Goal: Task Accomplishment & Management: Complete application form

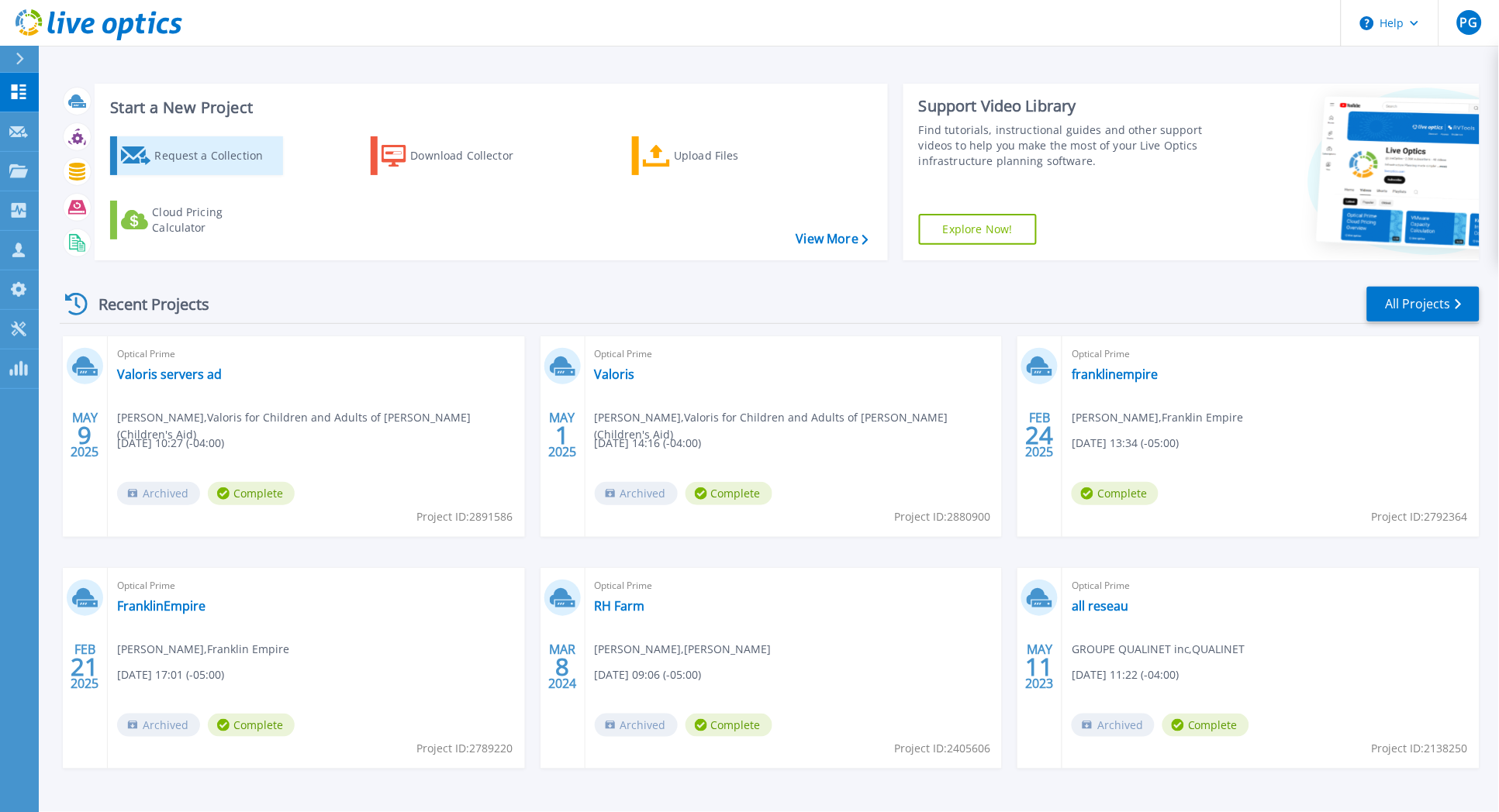
click at [238, 155] on div "Request a Collection" at bounding box center [216, 156] width 124 height 31
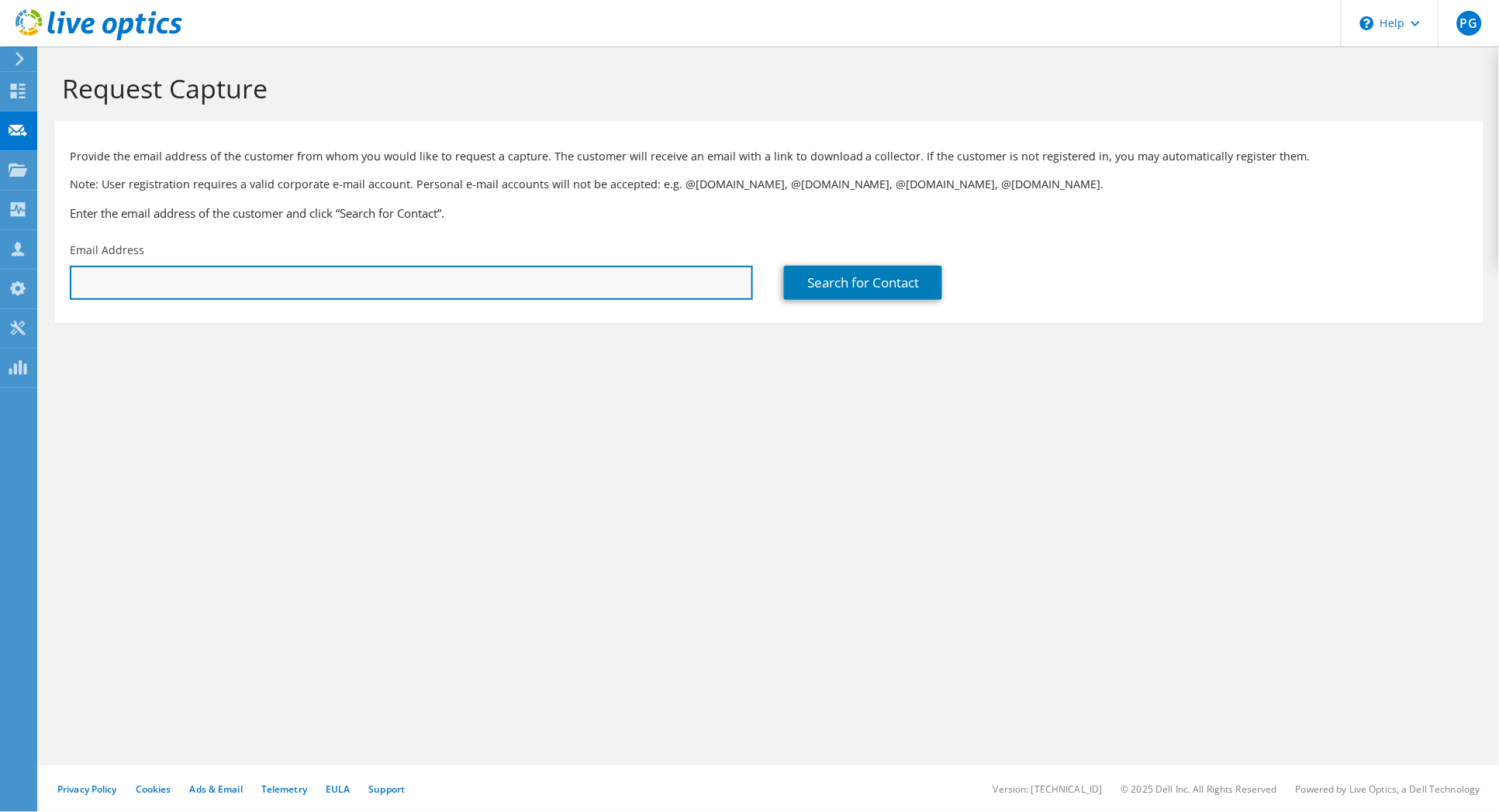
click at [248, 273] on input "text" at bounding box center [411, 282] width 684 height 34
paste input "[EMAIL_ADDRESS][PERSON_NAME][DOMAIN_NAME][PERSON_NAME]"
type input "[EMAIL_ADDRESS][PERSON_NAME][DOMAIN_NAME][PERSON_NAME]"
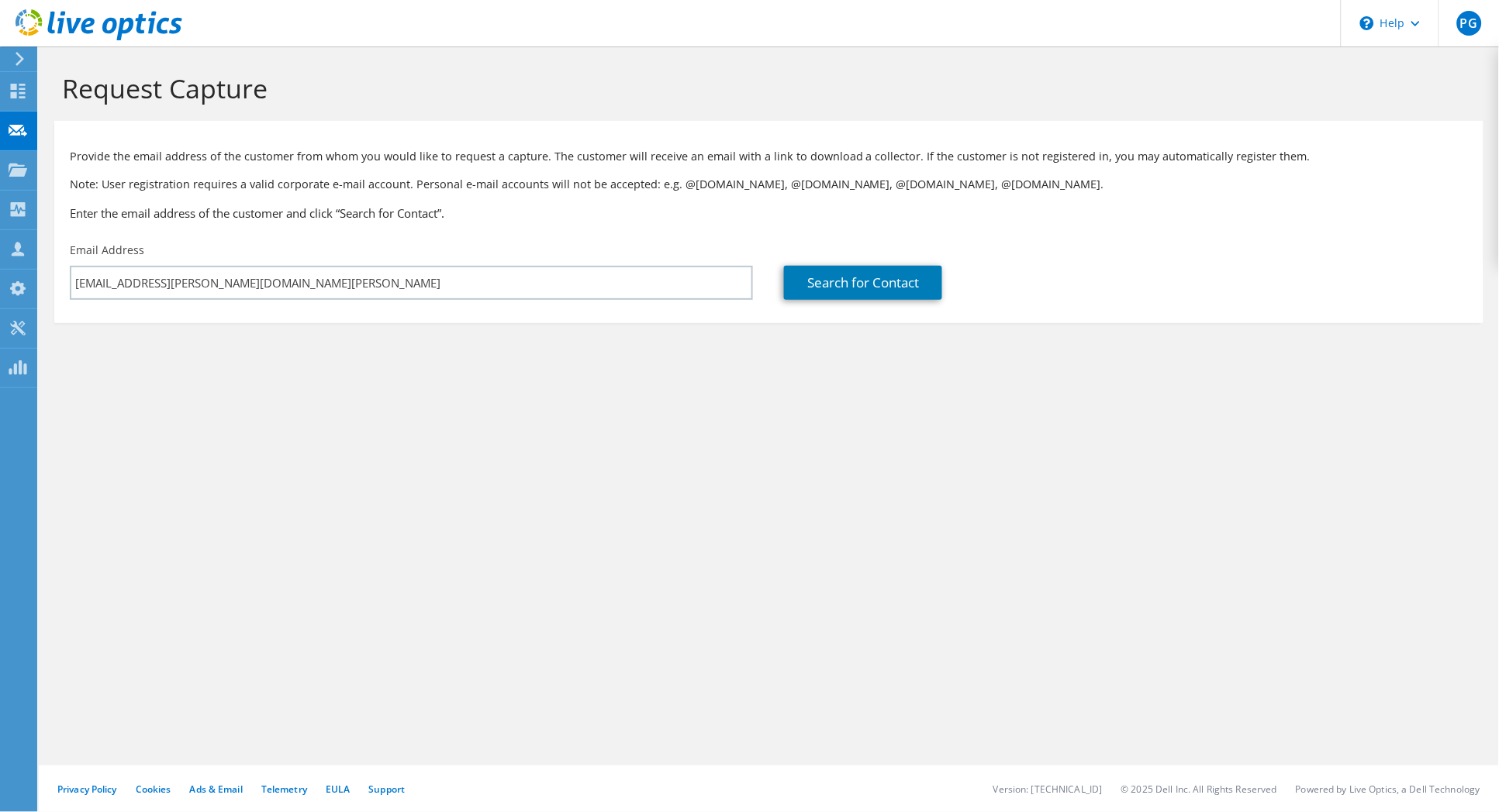
click at [590, 410] on div "Request Capture Provide the email address of the customer from whom you would l…" at bounding box center [769, 429] width 1460 height 766
click at [885, 284] on link "Search for Contact" at bounding box center [863, 282] width 158 height 34
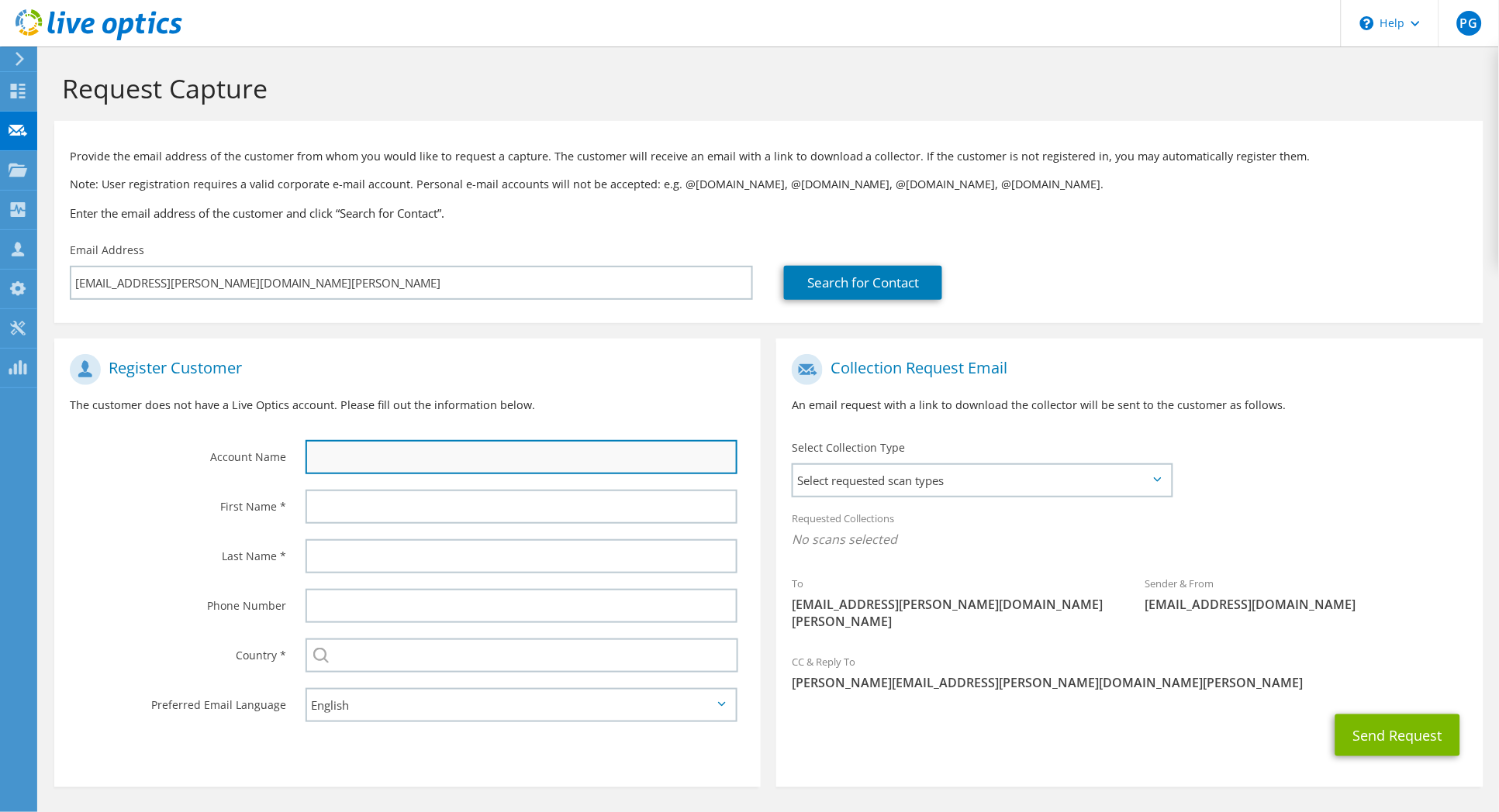
click at [405, 451] on input "text" at bounding box center [521, 457] width 433 height 34
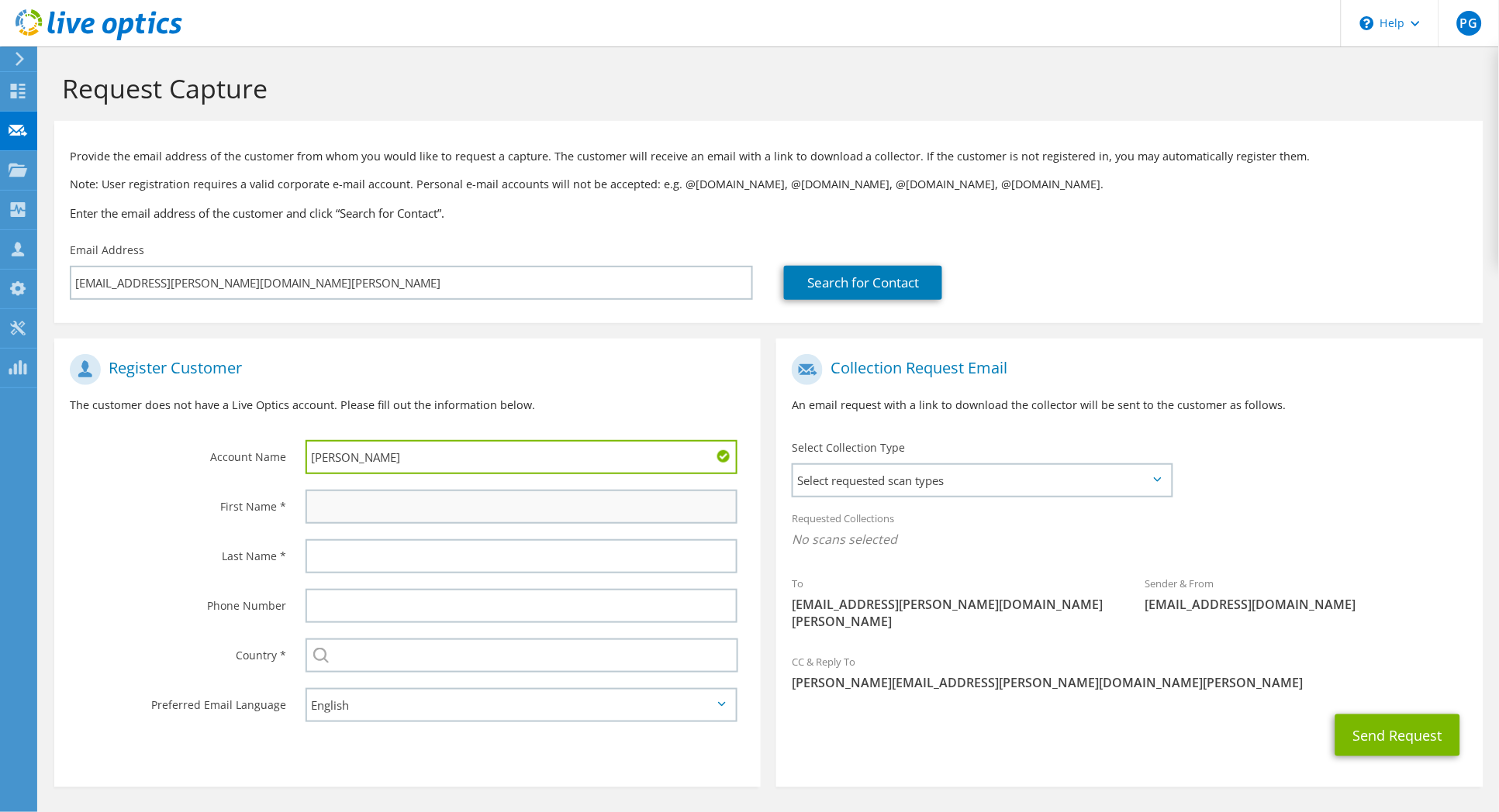
type input "[PERSON_NAME]"
click at [333, 497] on input "text" at bounding box center [521, 507] width 433 height 34
type input "SEb"
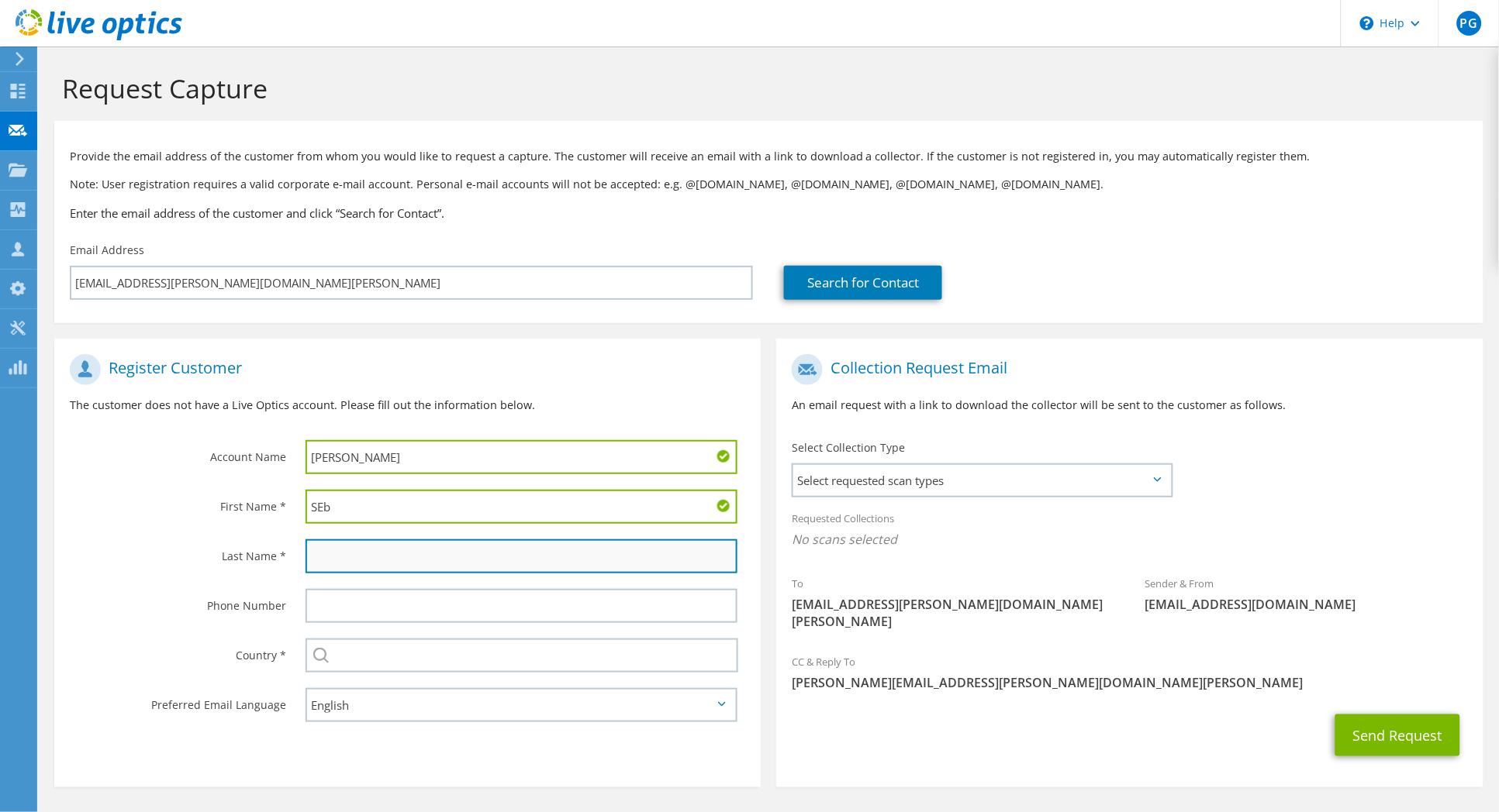
click at [339, 545] on input "text" at bounding box center [521, 556] width 433 height 34
click at [324, 555] on input "[PERSON_NAME]" at bounding box center [521, 556] width 433 height 34
type input "[PERSON_NAME]"
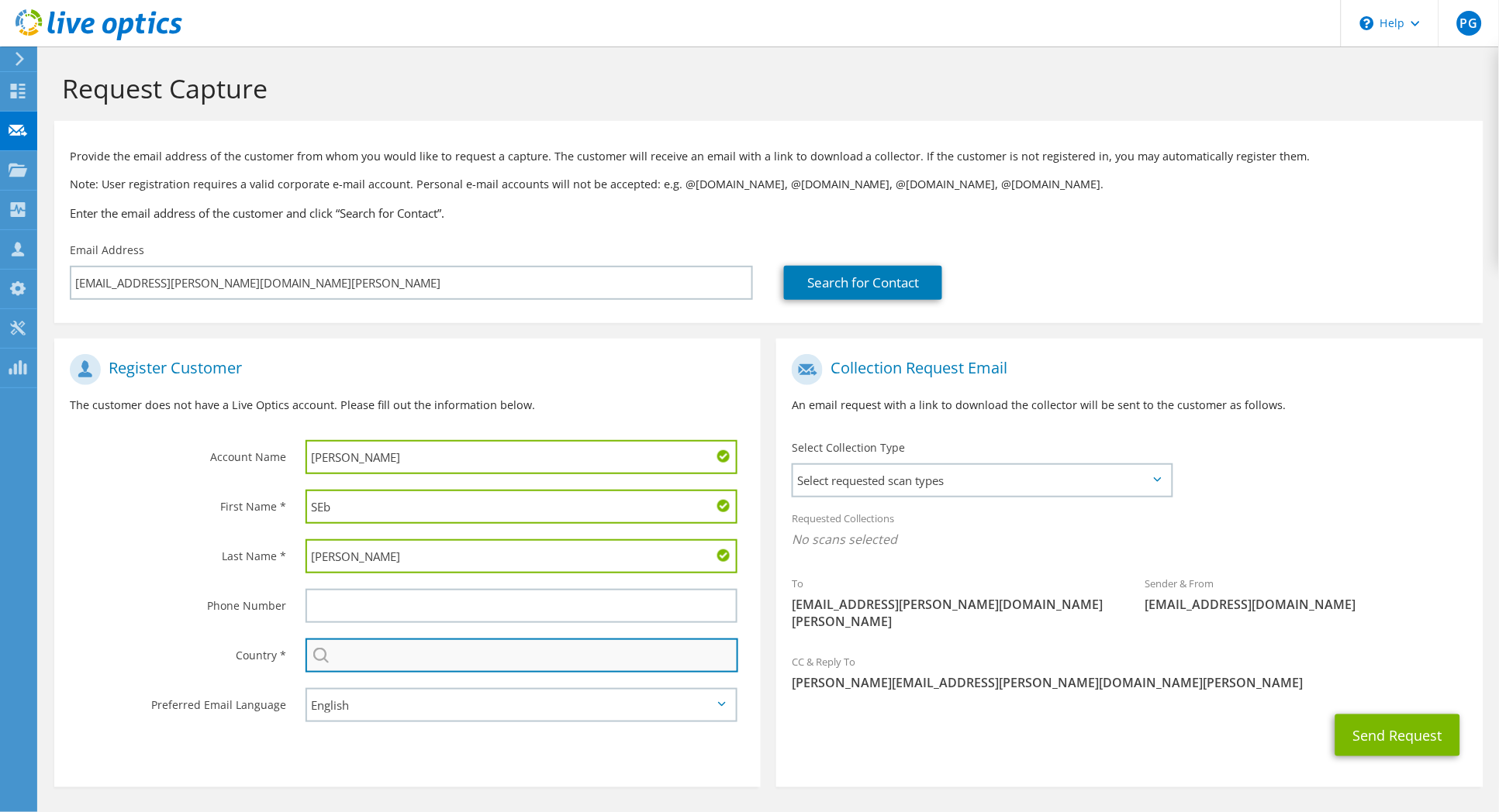
click at [433, 646] on input "text" at bounding box center [522, 655] width 434 height 34
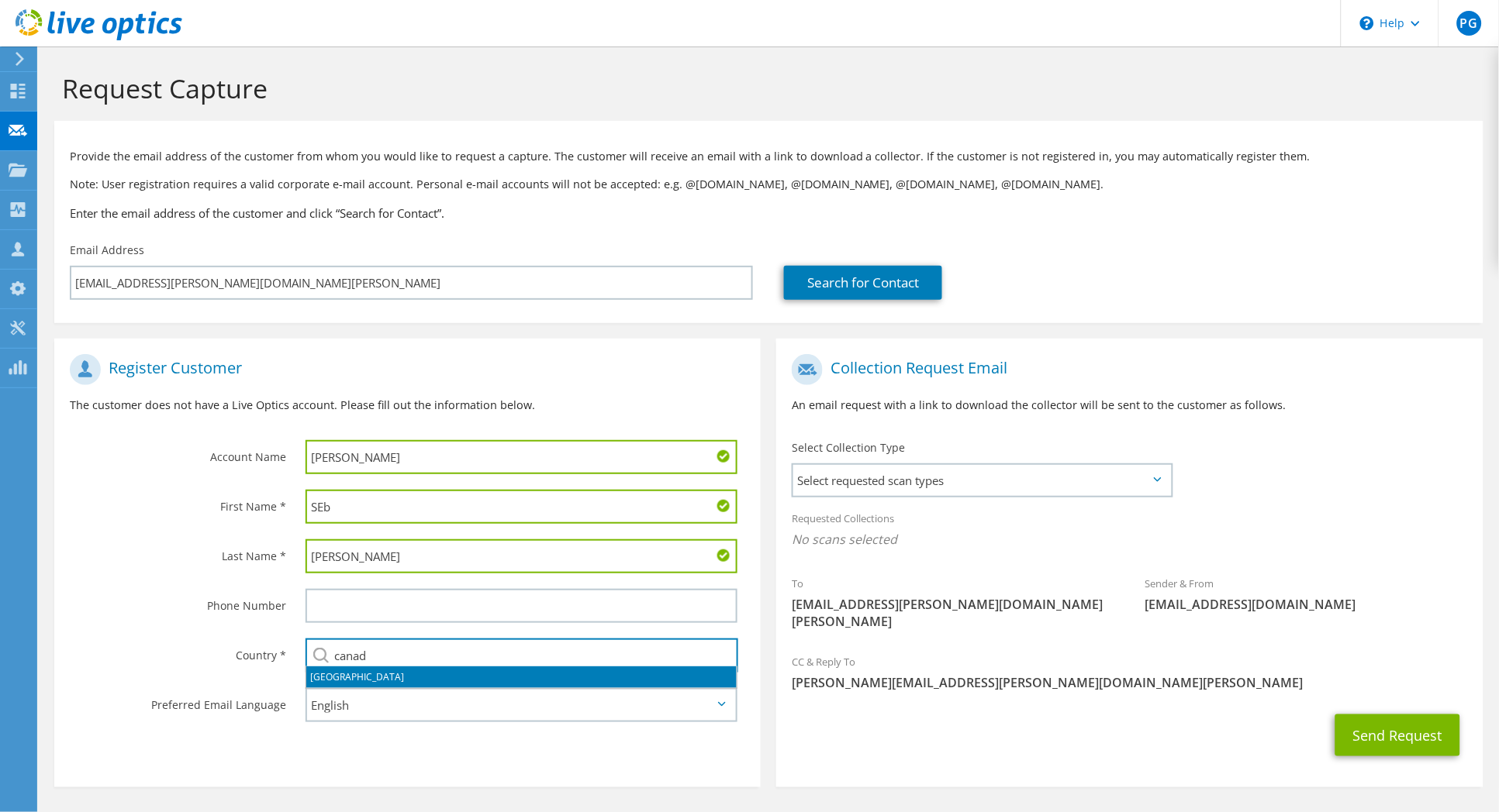
type input "[GEOGRAPHIC_DATA]"
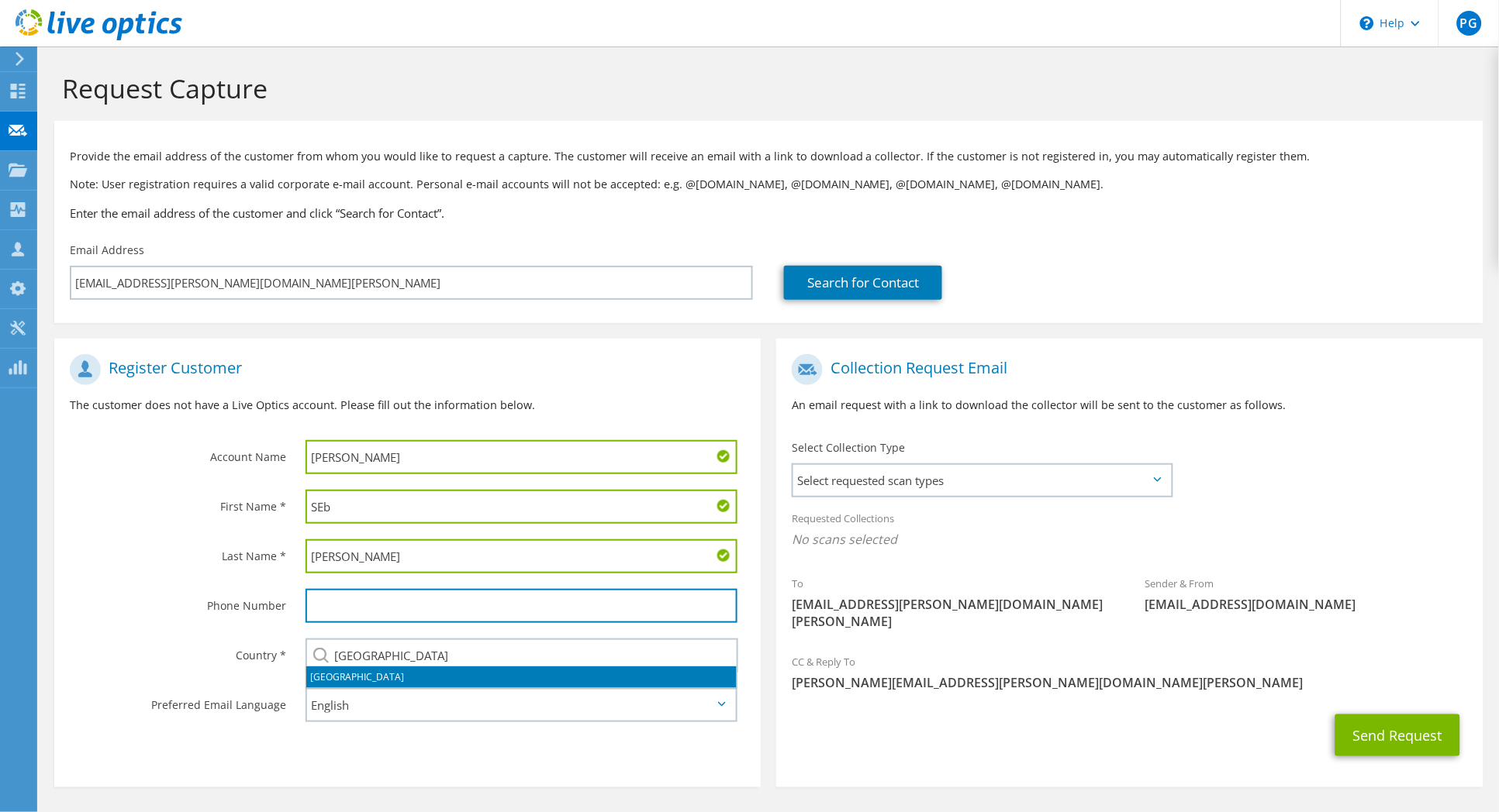
type input "6138630850"
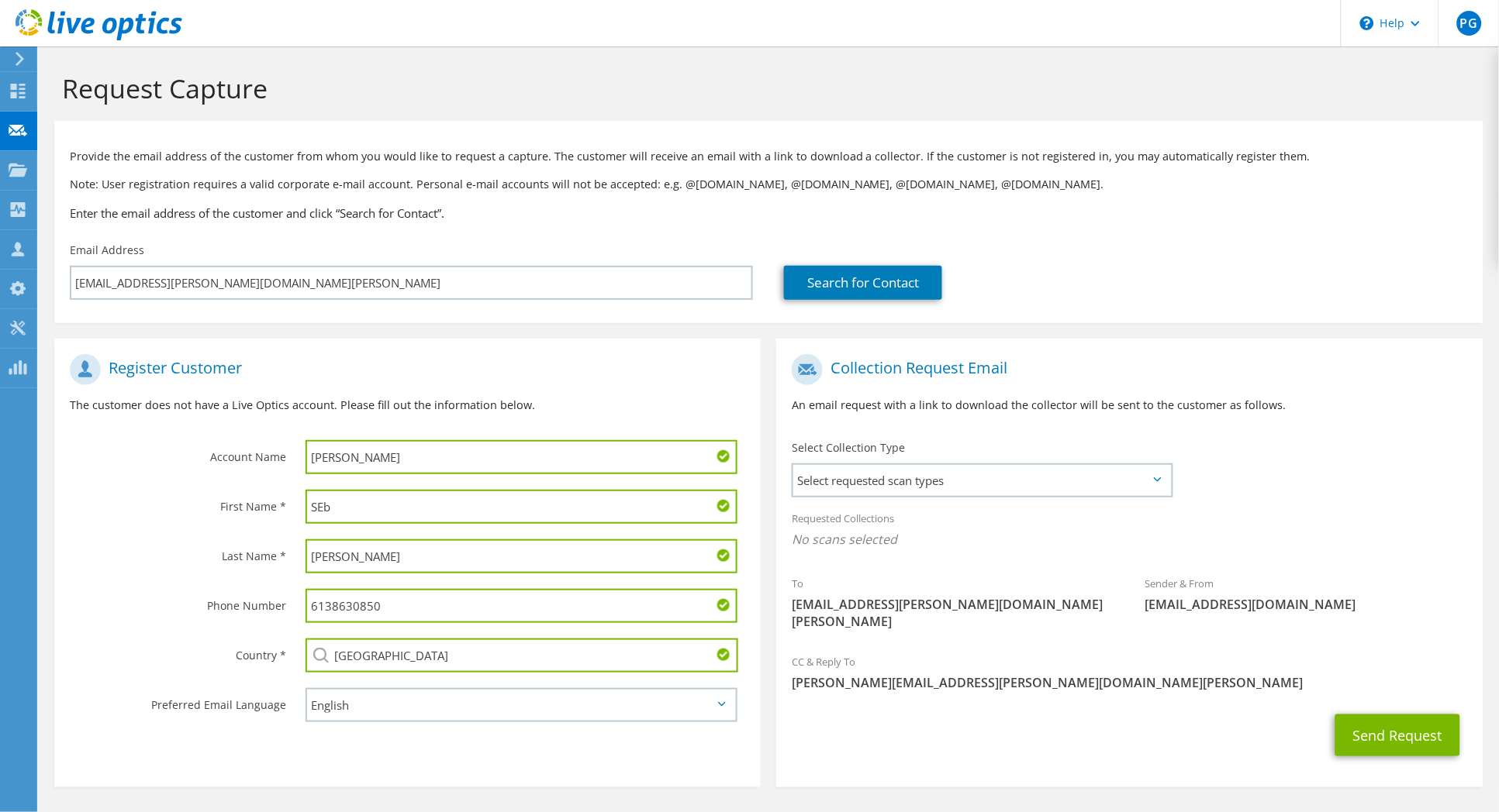
scroll to position [35, 0]
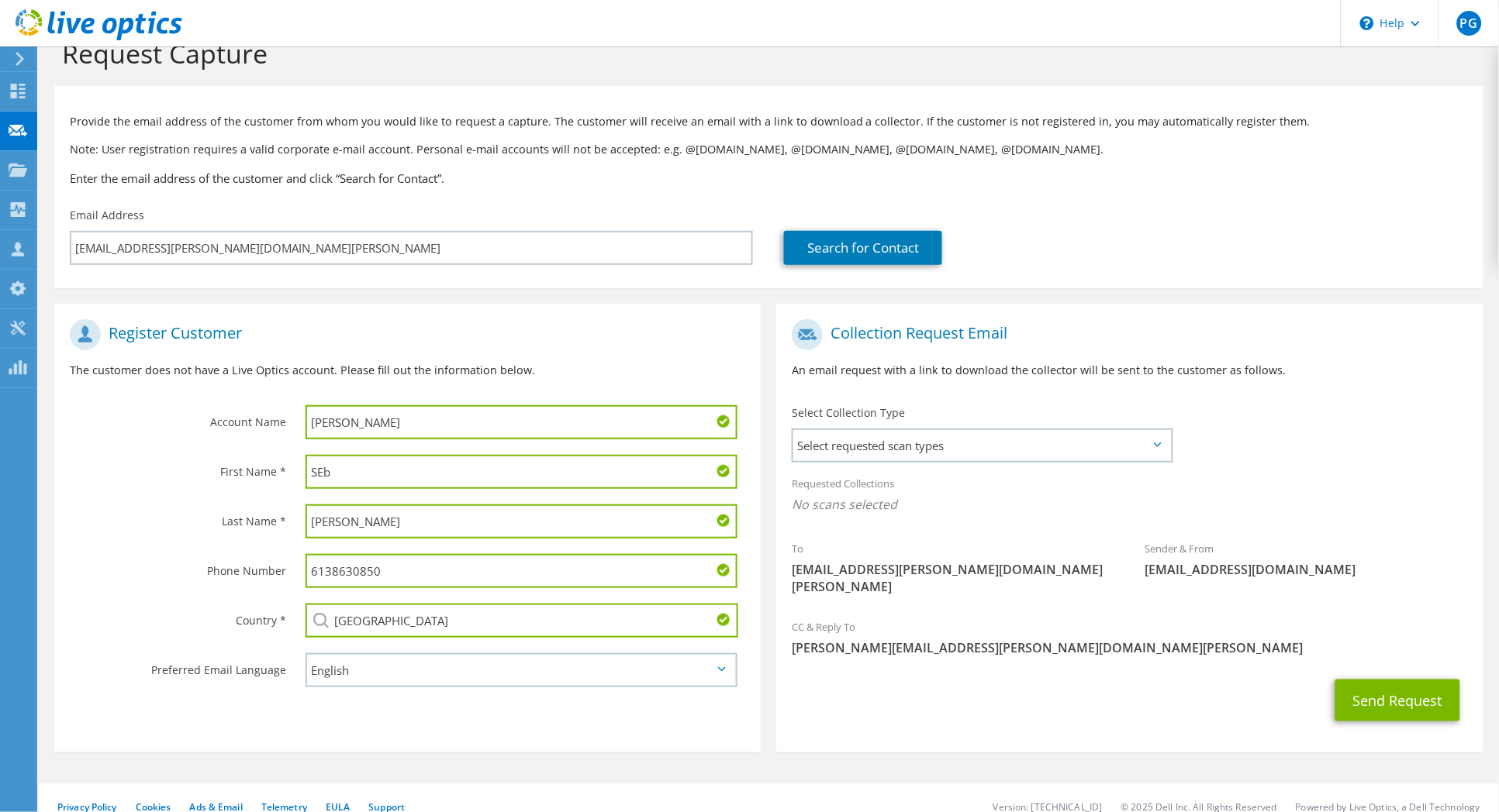
click at [394, 420] on input "[PERSON_NAME]" at bounding box center [521, 422] width 433 height 34
type input "[PERSON_NAME] - ASL old platform"
click at [1087, 446] on span "Select requested scan types" at bounding box center [981, 446] width 378 height 31
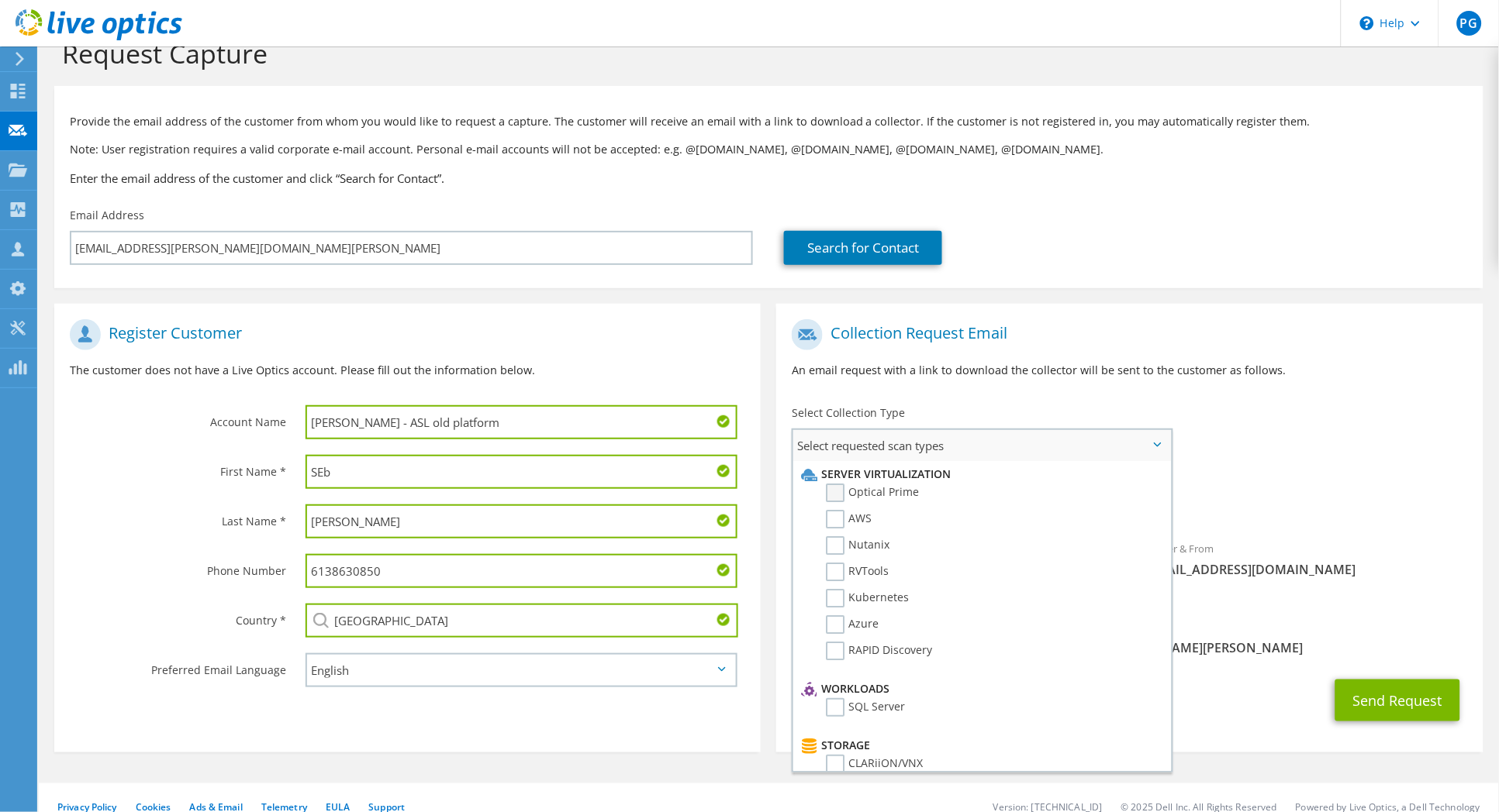
click at [841, 491] on label "Optical Prime" at bounding box center [872, 493] width 93 height 19
click at [0, 0] on input "Optical Prime" at bounding box center [0, 0] width 0 height 0
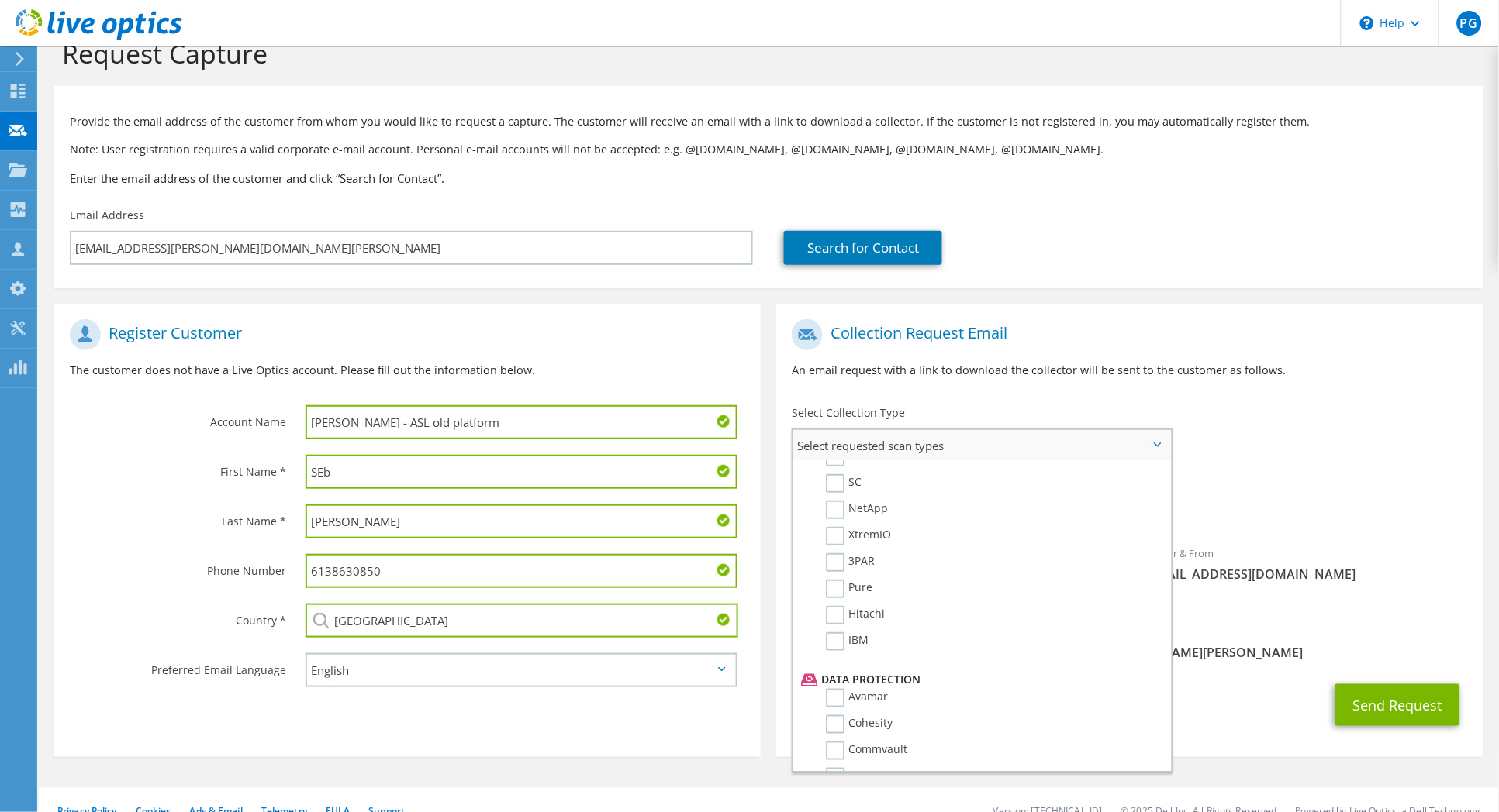
scroll to position [413, 0]
click at [838, 552] on label "NetApp" at bounding box center [857, 561] width 62 height 19
click at [0, 0] on input "NetApp" at bounding box center [0, 0] width 0 height 0
click at [1267, 616] on div "CC & Reply To [PERSON_NAME][EMAIL_ADDRESS][PERSON_NAME][DOMAIN_NAME][PERSON_NAM…" at bounding box center [1130, 642] width 707 height 54
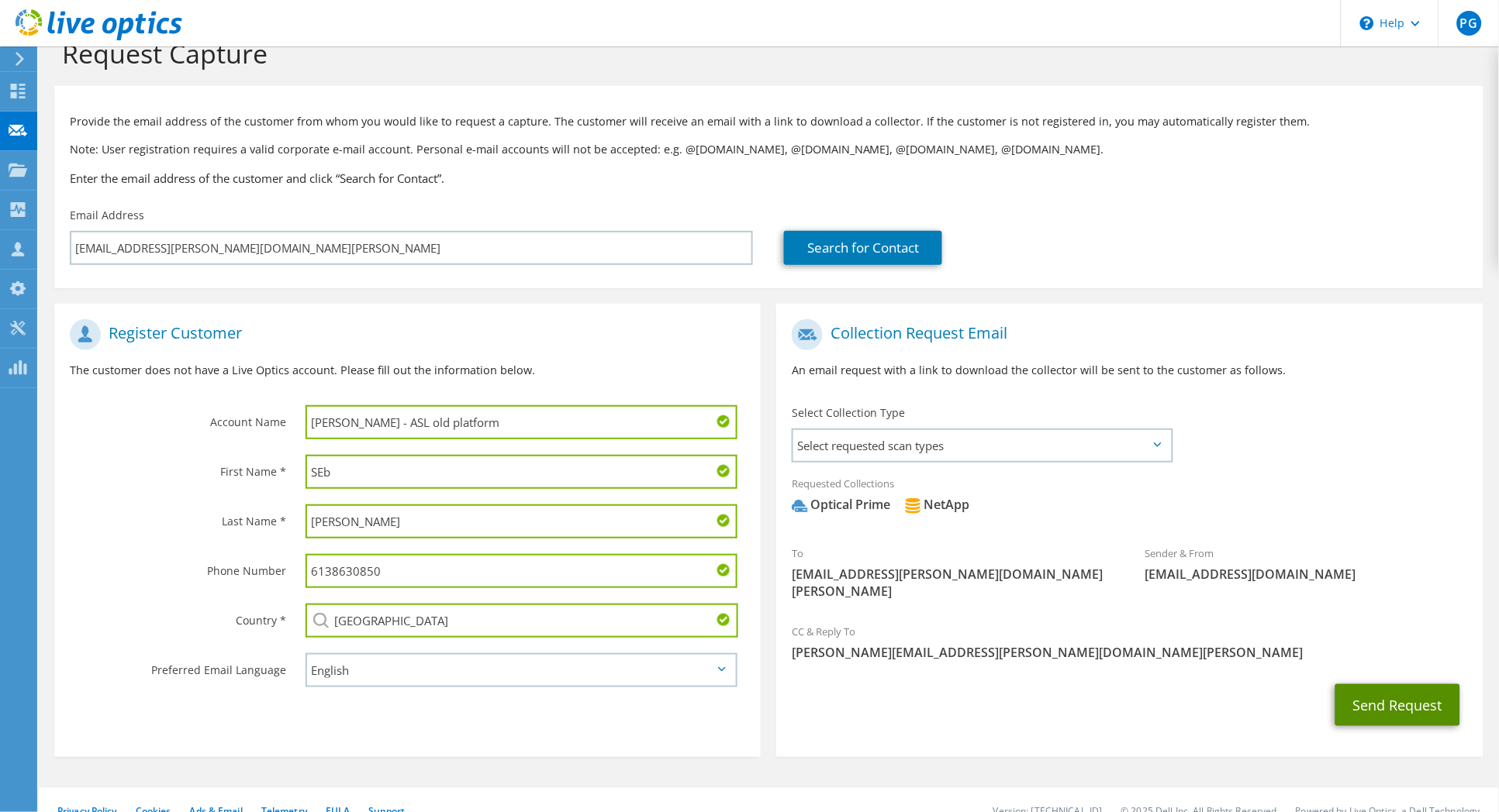
click at [1381, 687] on button "Send Request" at bounding box center [1398, 705] width 125 height 42
